Goal: Task Accomplishment & Management: Use online tool/utility

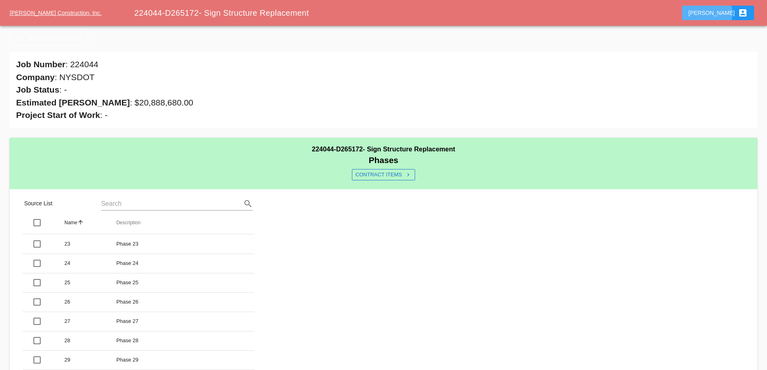
click at [726, 14] on div "Stephen account_box" at bounding box center [718, 13] width 59 height 10
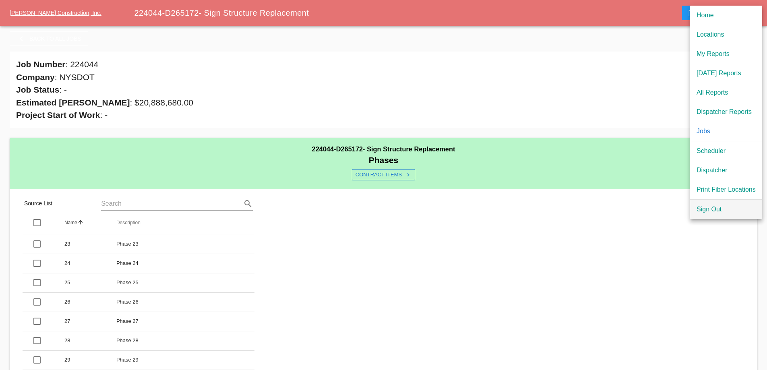
click at [719, 211] on div "Sign Out" at bounding box center [726, 210] width 59 height 10
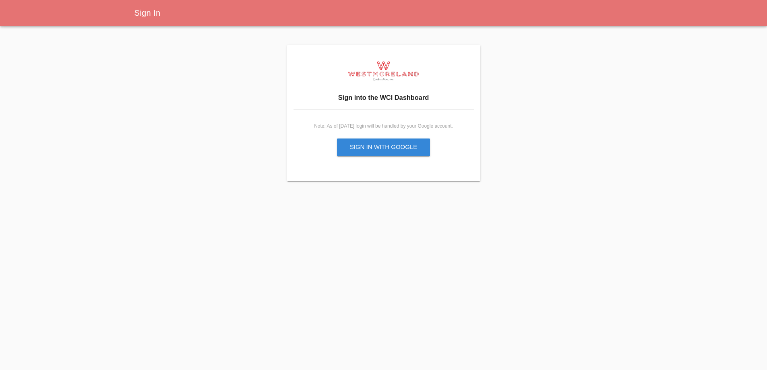
click at [389, 143] on div "Sign in with Google" at bounding box center [384, 147] width 68 height 9
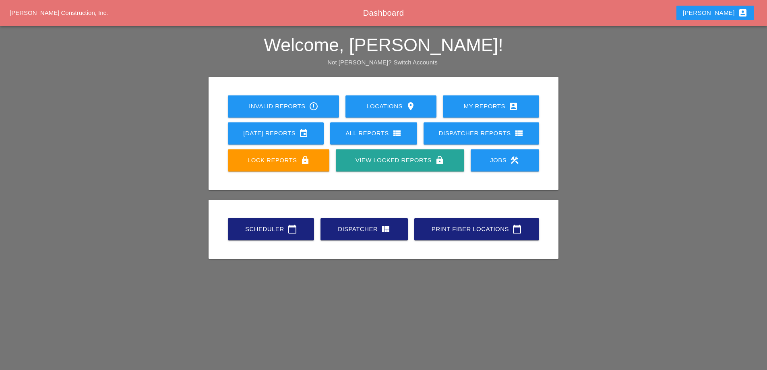
click at [289, 223] on link "Scheduler calendar_today" at bounding box center [271, 229] width 86 height 22
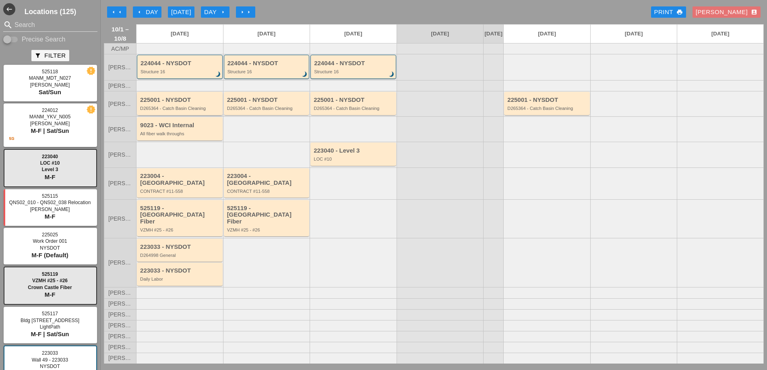
click at [203, 111] on div "225001 - NYSDOT D265364 - Catch Basin Cleaning" at bounding box center [180, 104] width 81 height 15
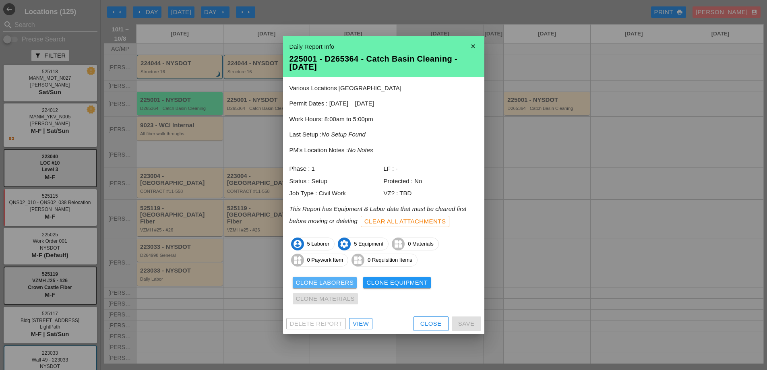
click at [346, 281] on div "Clone Laborers" at bounding box center [325, 282] width 58 height 9
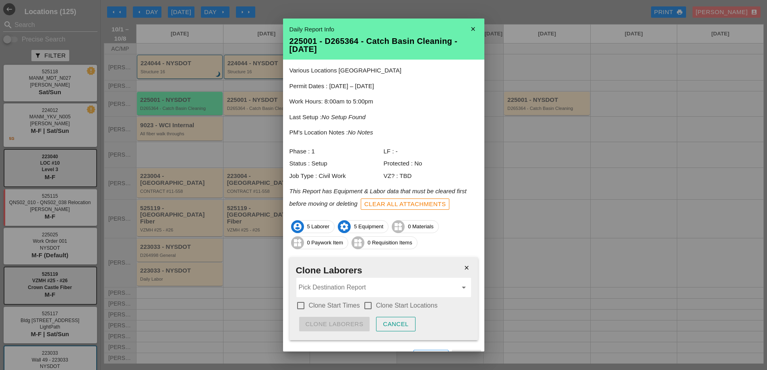
click at [459, 286] on icon "arrow_drop_down" at bounding box center [464, 288] width 10 height 10
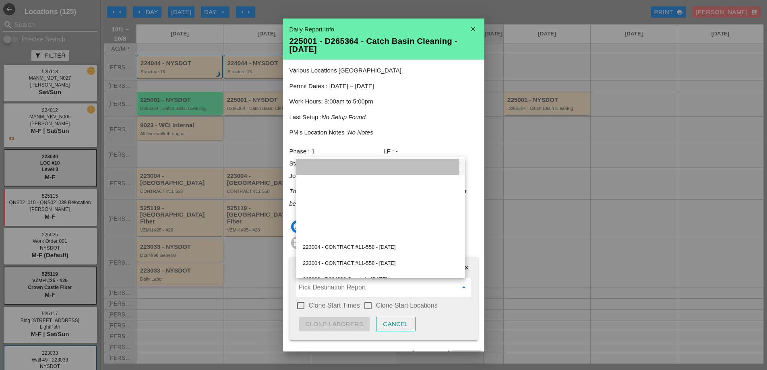
click at [334, 169] on div at bounding box center [381, 167] width 156 height 10
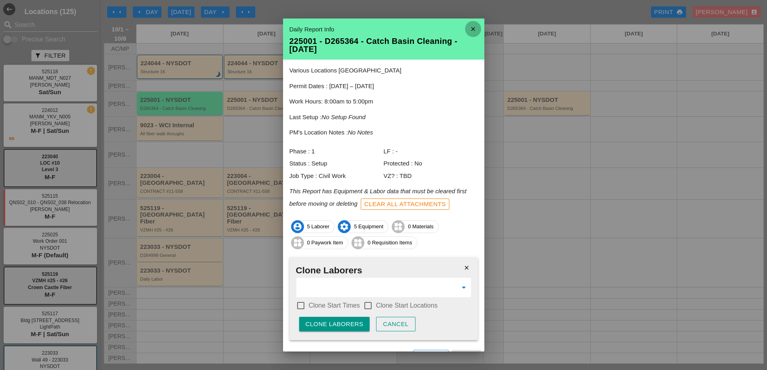
click at [467, 30] on icon "close" at bounding box center [473, 29] width 16 height 16
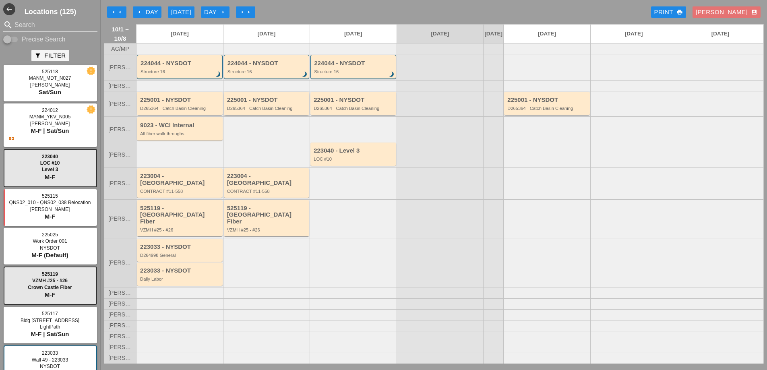
click at [259, 111] on div "D265364 - Catch Basin Cleaning" at bounding box center [267, 108] width 81 height 5
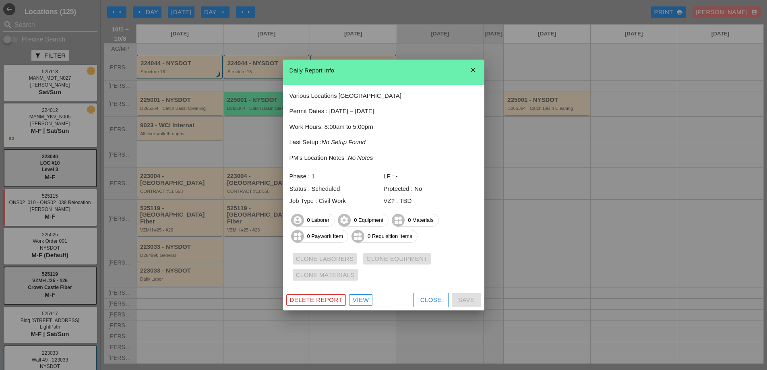
click at [364, 300] on div "View" at bounding box center [361, 300] width 16 height 9
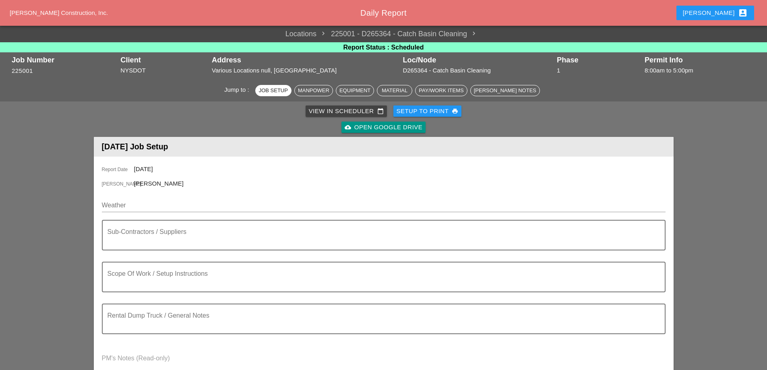
click at [318, 109] on div "View in Scheduler calendar_today" at bounding box center [346, 111] width 75 height 9
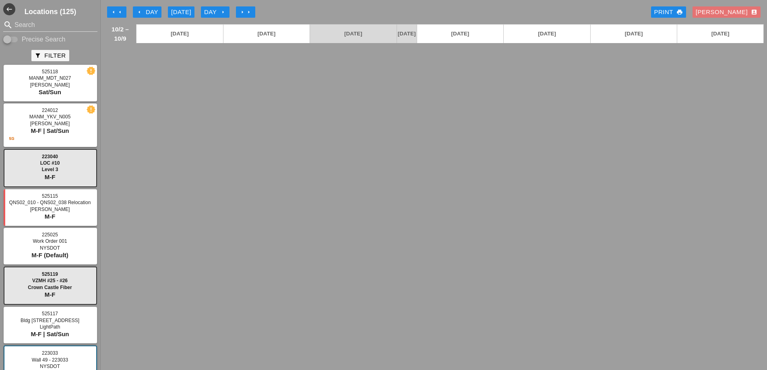
click at [142, 12] on icon "arrow_left" at bounding box center [139, 12] width 6 height 6
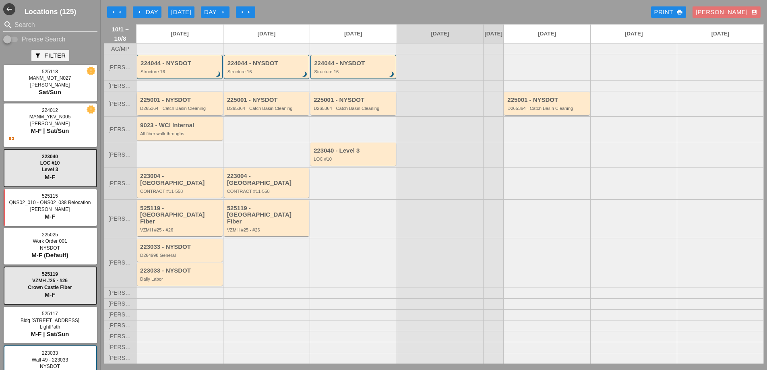
click at [188, 111] on div "D265364 - Catch Basin Cleaning" at bounding box center [180, 108] width 81 height 5
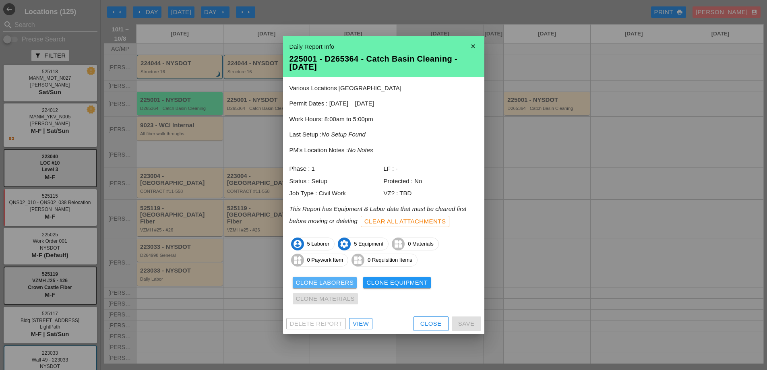
click at [330, 279] on div "Clone Laborers" at bounding box center [325, 282] width 58 height 9
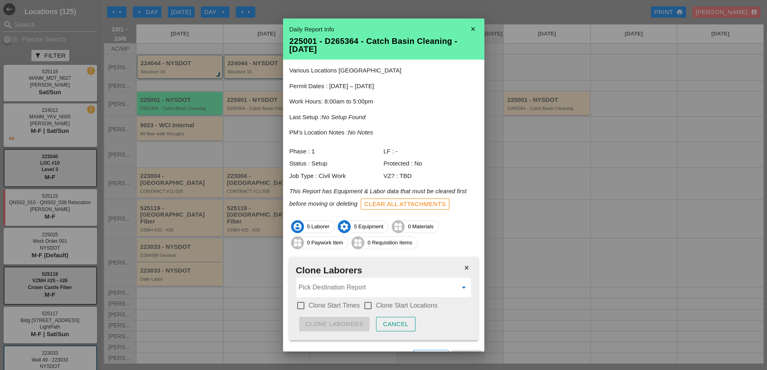
click at [428, 292] on input "Pick Destination Report" at bounding box center [378, 287] width 159 height 13
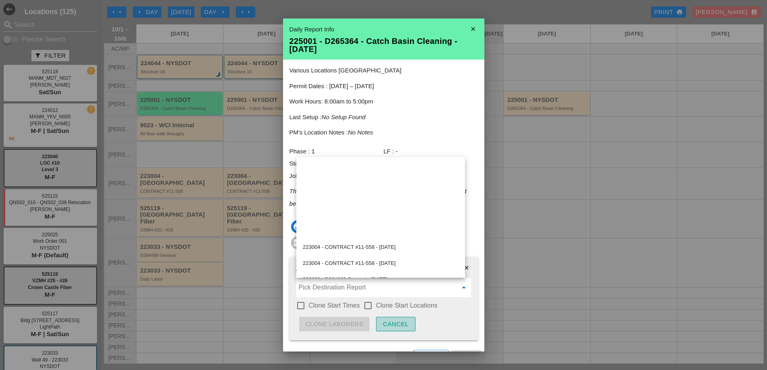
click at [399, 323] on div "Cancel" at bounding box center [396, 324] width 26 height 9
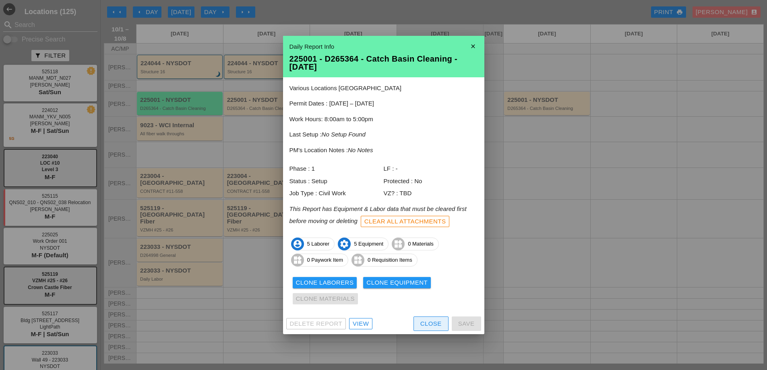
click at [431, 322] on div "Close" at bounding box center [431, 323] width 21 height 9
